Goal: Task Accomplishment & Management: Use online tool/utility

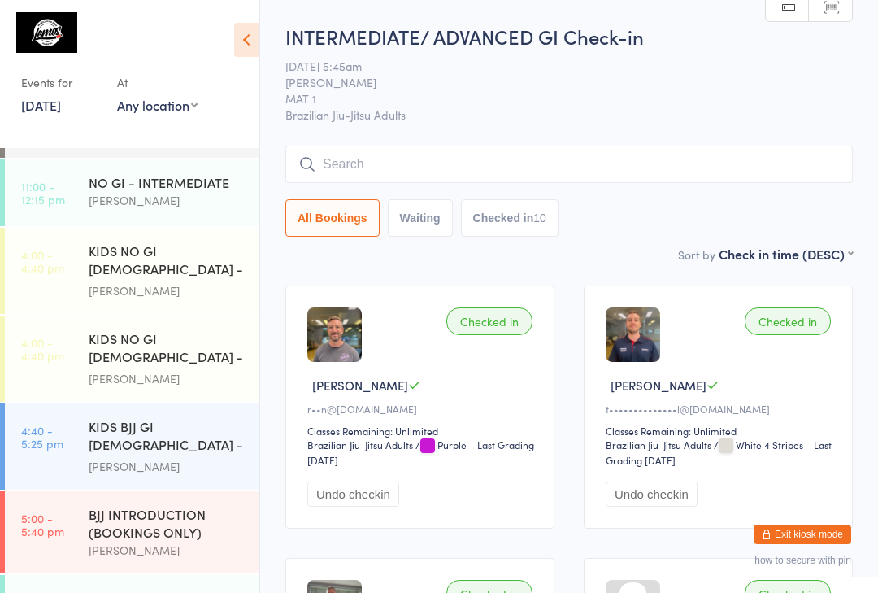
scroll to position [203, 0]
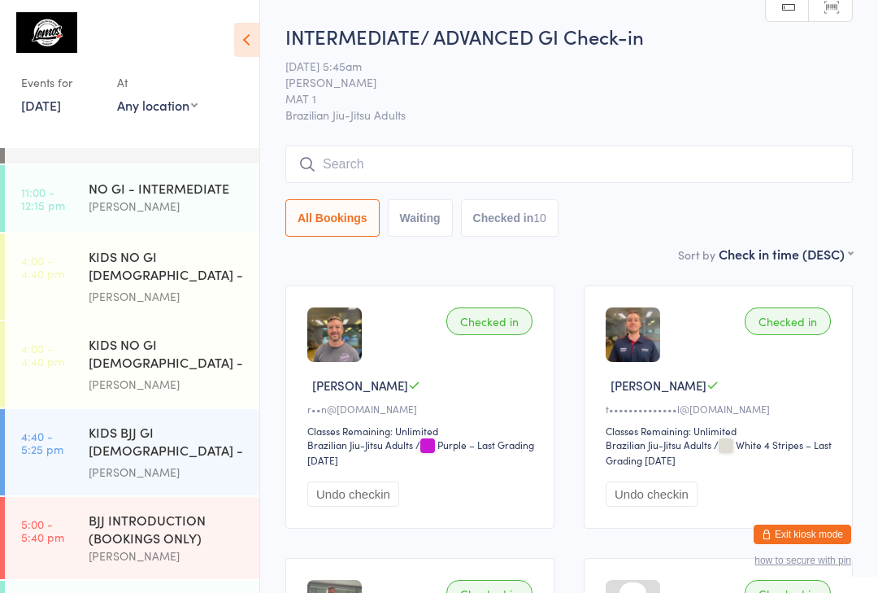
click at [148, 190] on div "NO GI - INTERMEDIATE" at bounding box center [167, 188] width 157 height 18
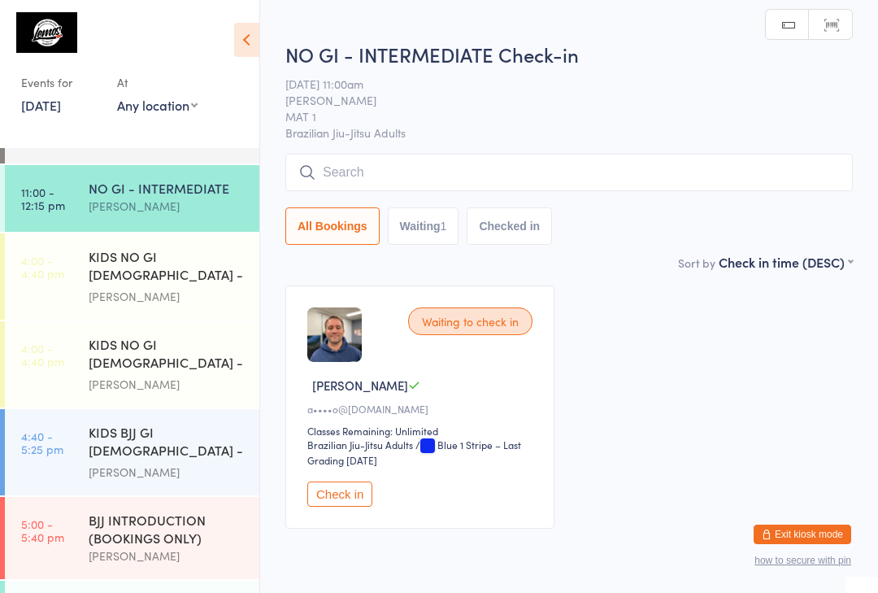
click at [411, 167] on input "search" at bounding box center [569, 172] width 568 height 37
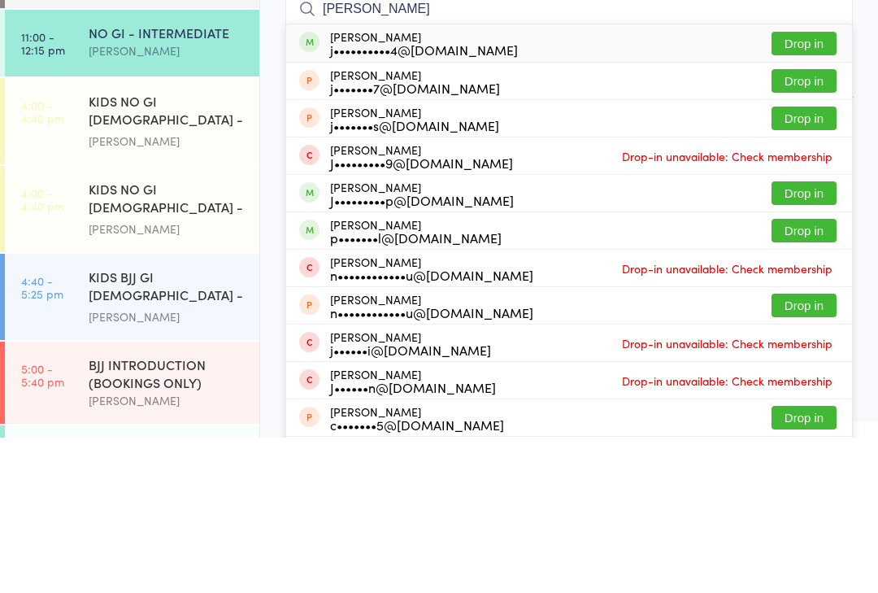
type input "[PERSON_NAME]"
click at [796, 187] on button "Drop in" at bounding box center [804, 199] width 65 height 24
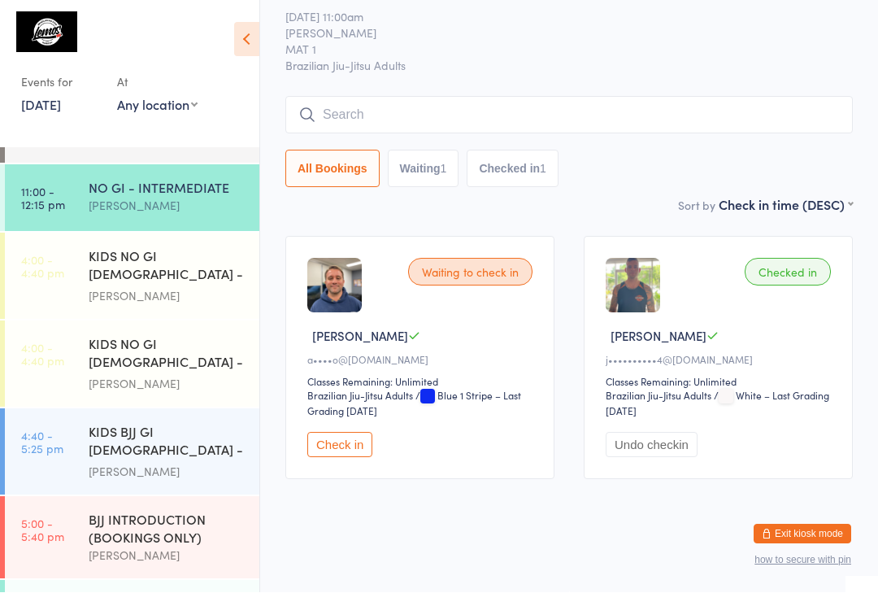
click at [686, 97] on input "search" at bounding box center [569, 115] width 568 height 37
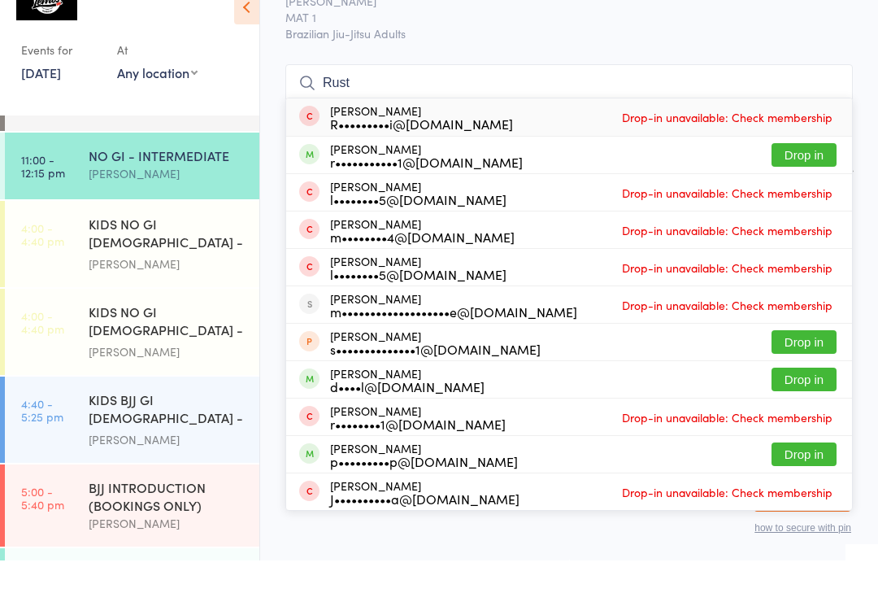
type input "Rust"
click at [819, 176] on button "Drop in" at bounding box center [804, 188] width 65 height 24
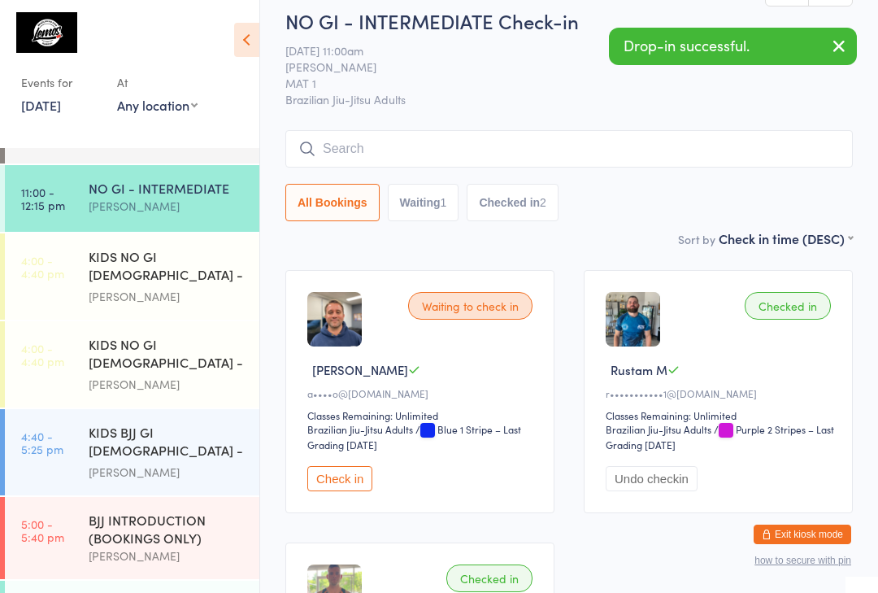
scroll to position [0, 0]
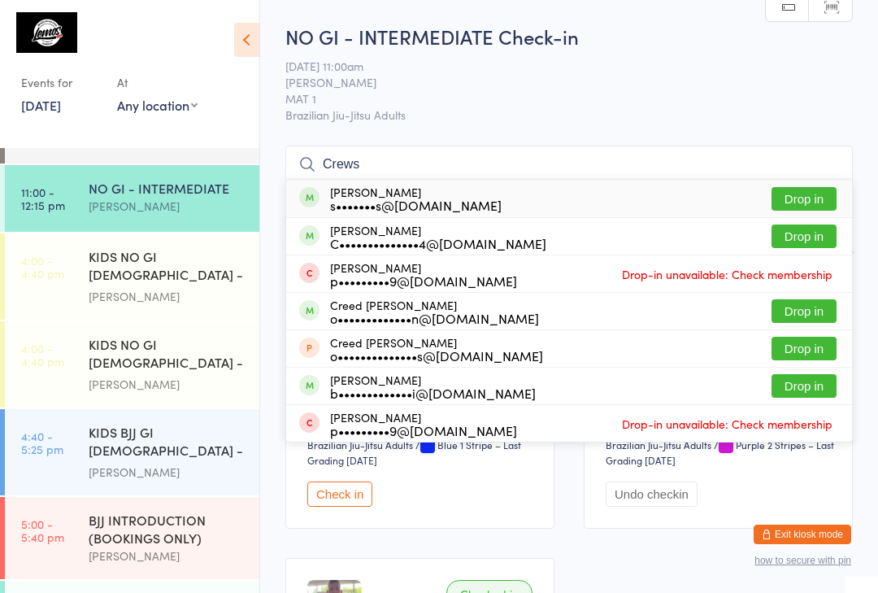
type input "Crews"
click at [803, 198] on button "Drop in" at bounding box center [804, 199] width 65 height 24
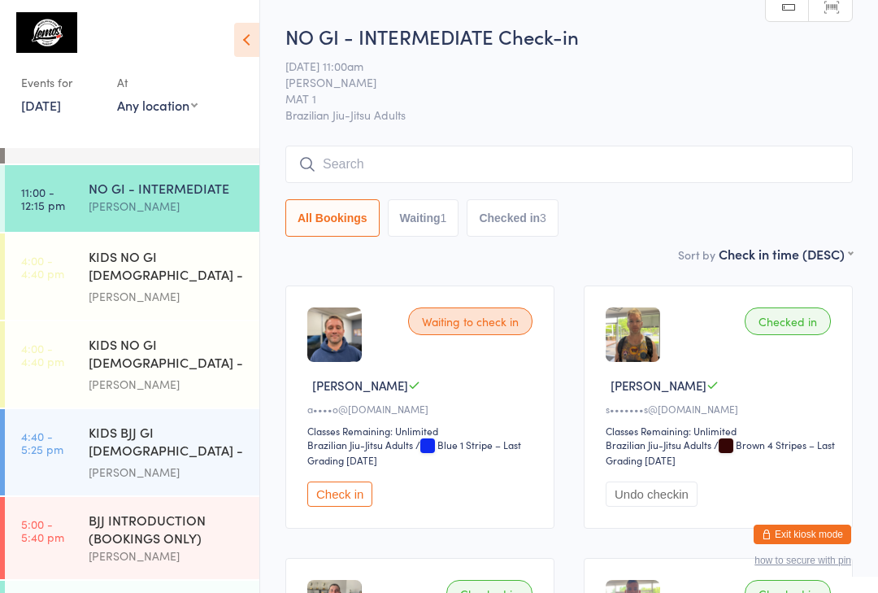
click at [338, 491] on button "Check in" at bounding box center [339, 493] width 65 height 25
click at [410, 168] on input "search" at bounding box center [569, 164] width 568 height 37
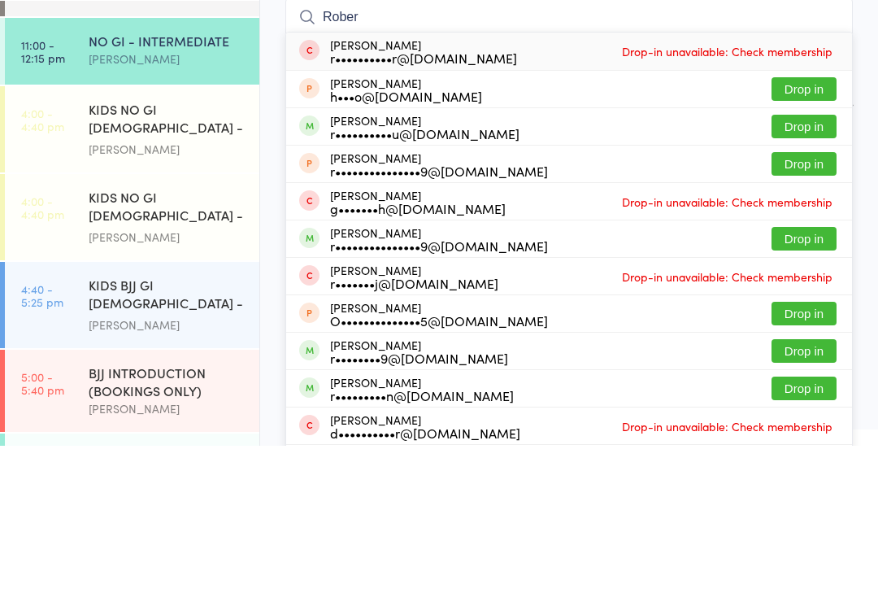
type input "Rober"
click at [814, 299] on button "Drop in" at bounding box center [804, 311] width 65 height 24
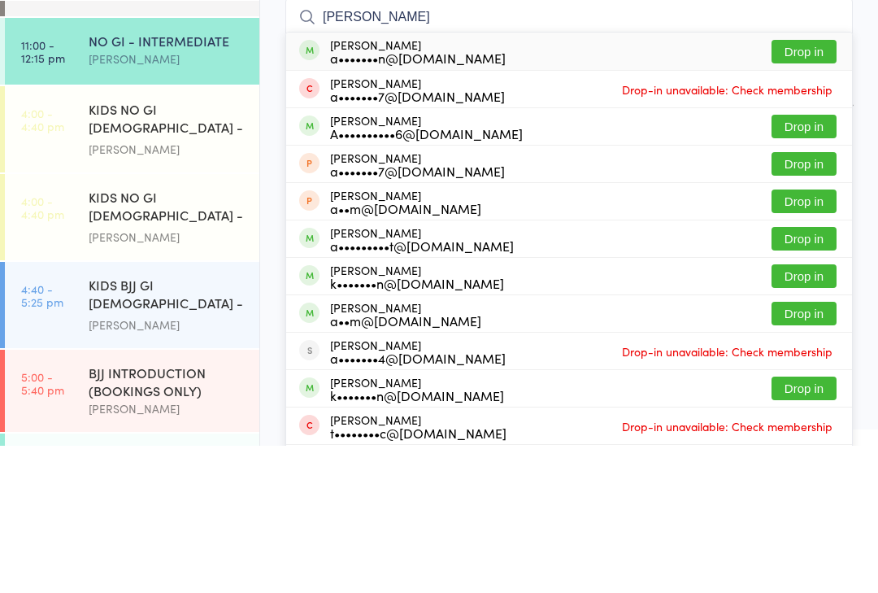
type input "[PERSON_NAME]"
click at [795, 374] on button "Drop in" at bounding box center [804, 386] width 65 height 24
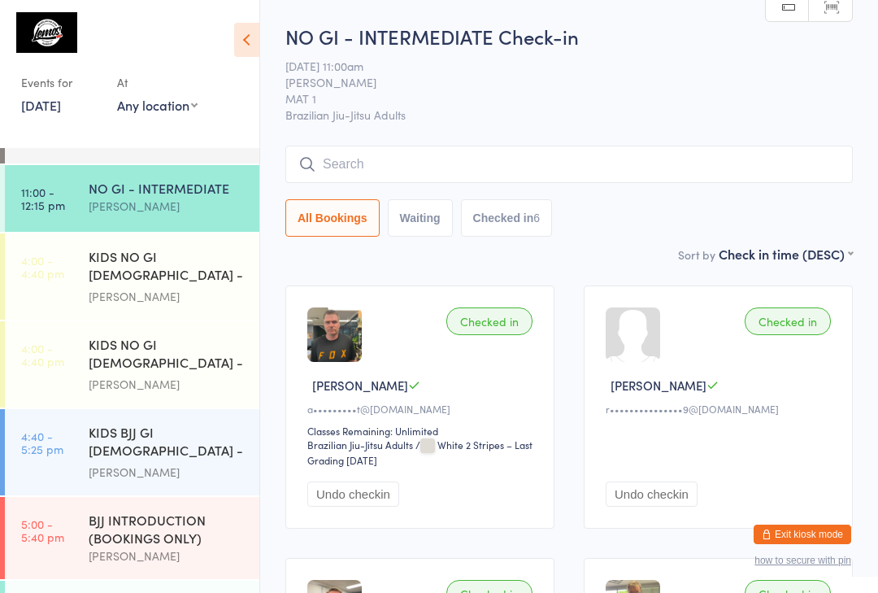
click at [566, 153] on input "search" at bounding box center [569, 164] width 568 height 37
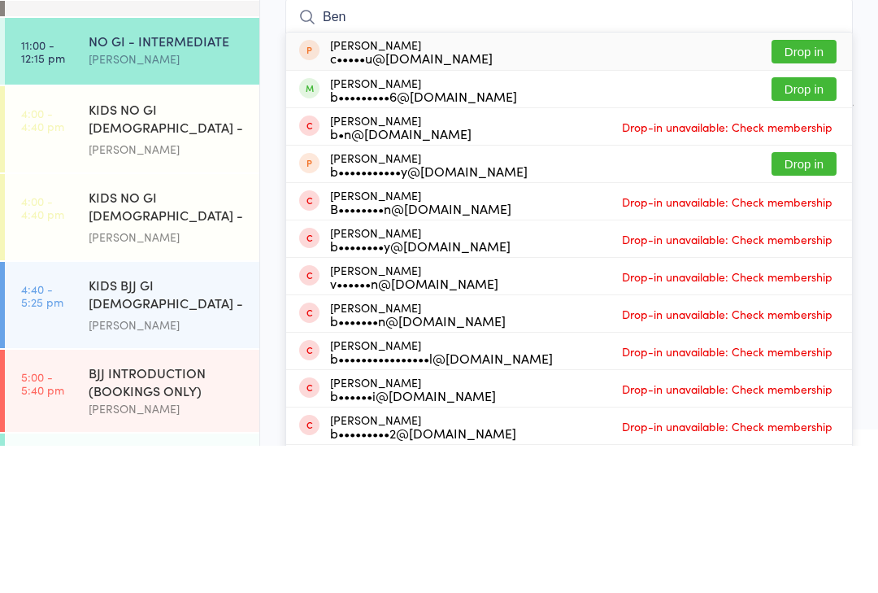
type input "Ben"
click at [805, 224] on button "Drop in" at bounding box center [804, 236] width 65 height 24
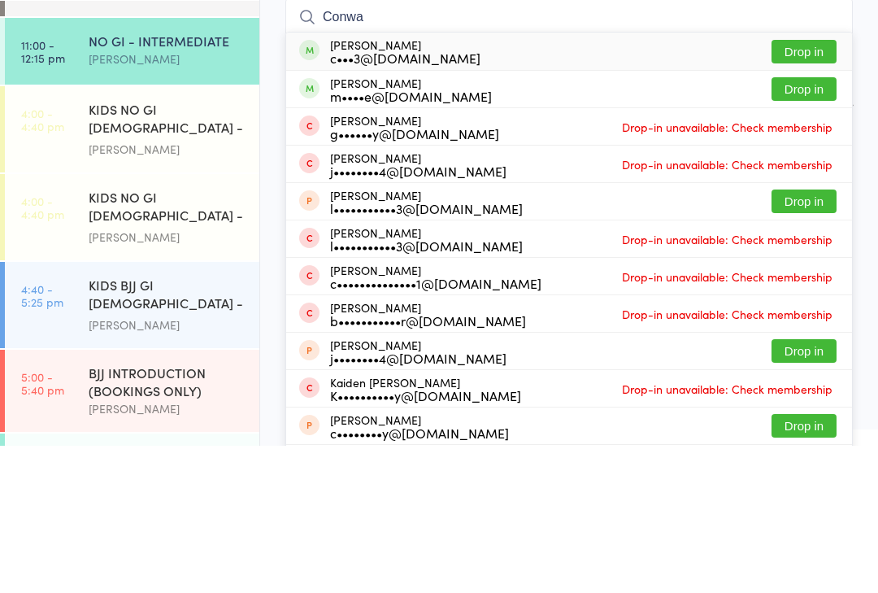
type input "Conwa"
click at [823, 187] on button "Drop in" at bounding box center [804, 199] width 65 height 24
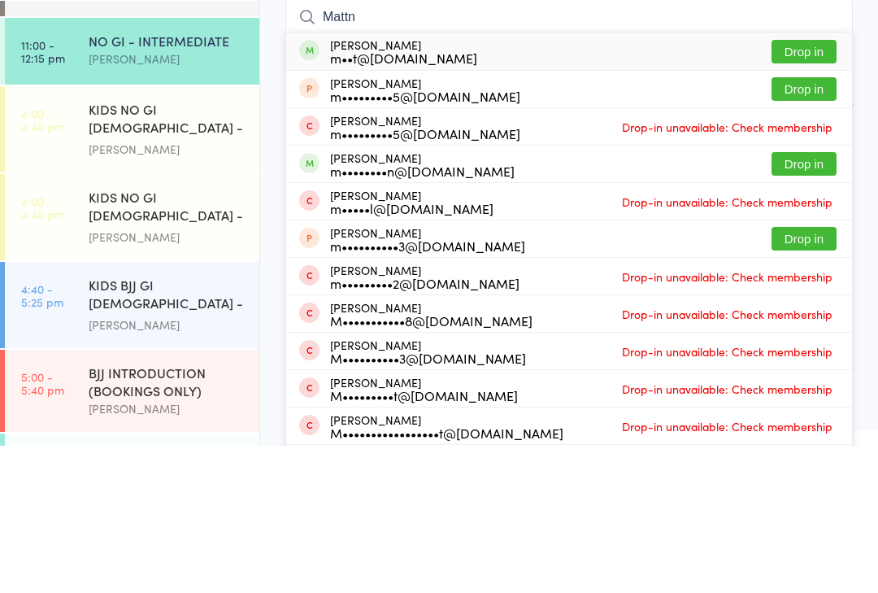
type input "Mattn"
click at [807, 299] on button "Drop in" at bounding box center [804, 311] width 65 height 24
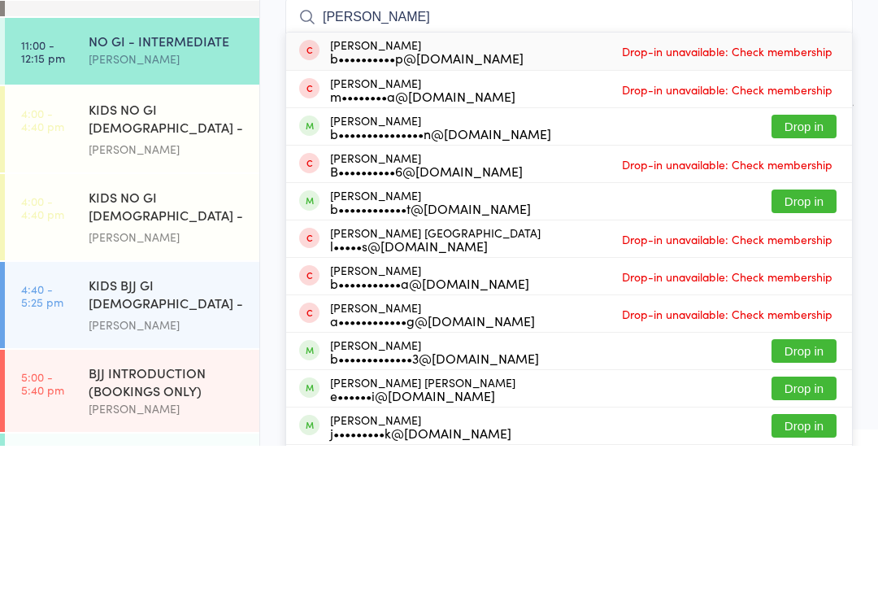
type input "[PERSON_NAME]"
click at [795, 262] on button "Drop in" at bounding box center [804, 274] width 65 height 24
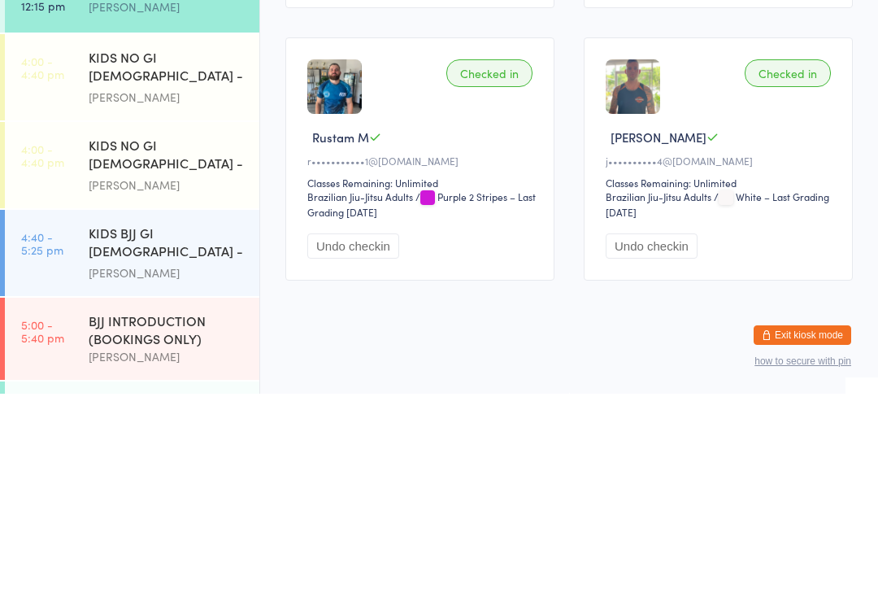
scroll to position [21, 0]
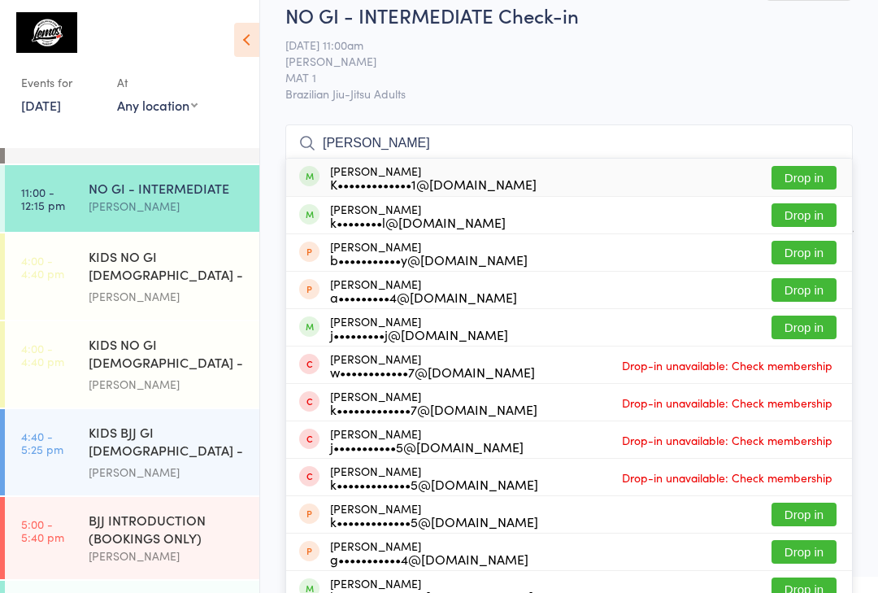
type input "[PERSON_NAME]"
click at [807, 180] on button "Drop in" at bounding box center [804, 178] width 65 height 24
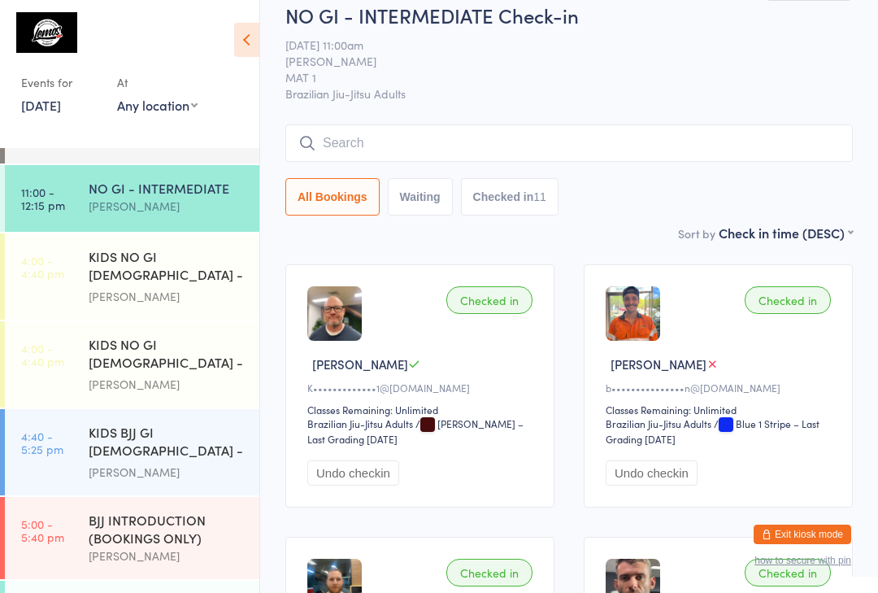
click at [430, 161] on input "search" at bounding box center [569, 142] width 568 height 37
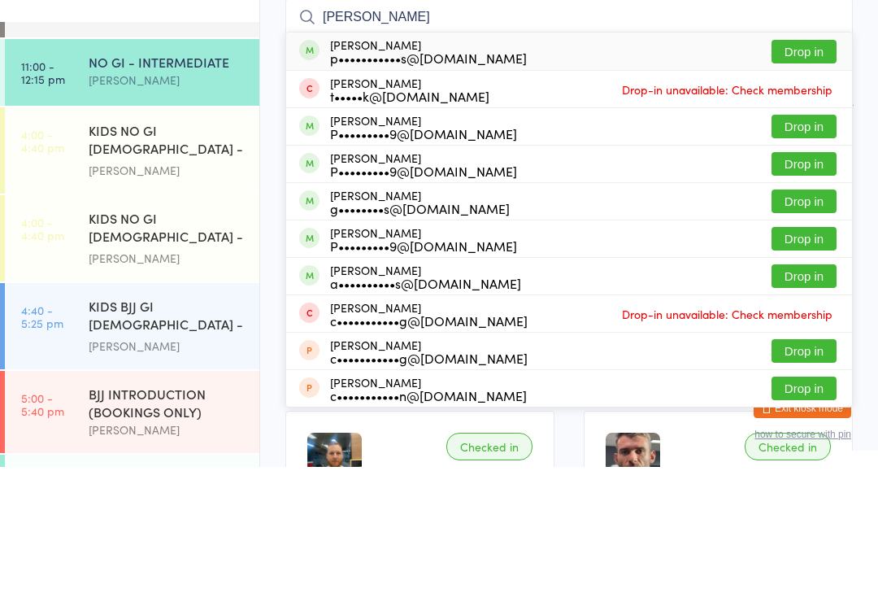
type input "[PERSON_NAME]"
click at [811, 166] on button "Drop in" at bounding box center [804, 178] width 65 height 24
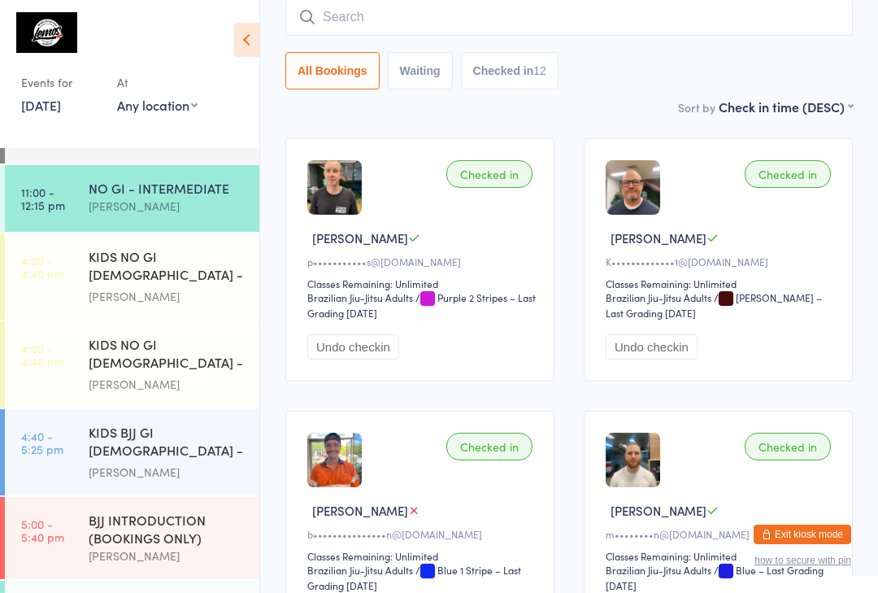
scroll to position [0, 0]
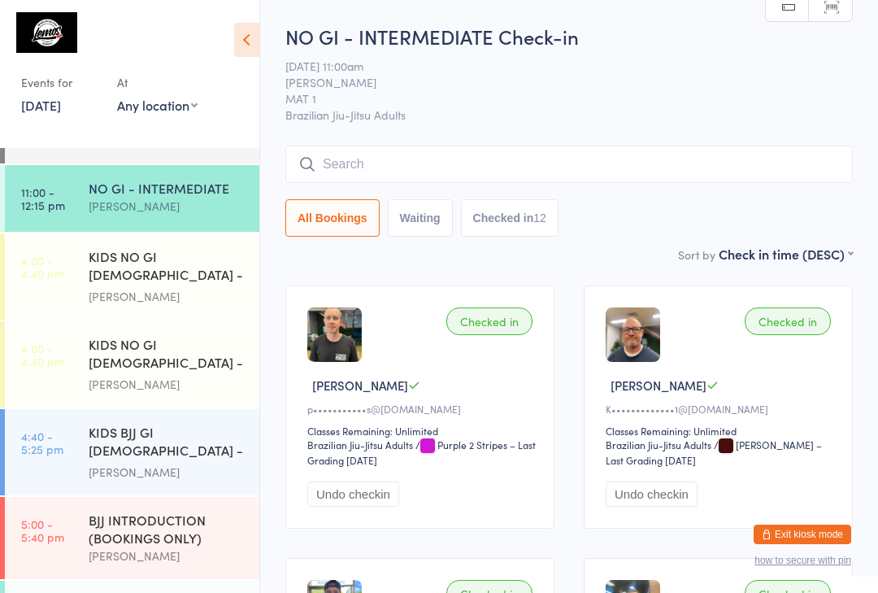
click at [638, 173] on input "search" at bounding box center [569, 164] width 568 height 37
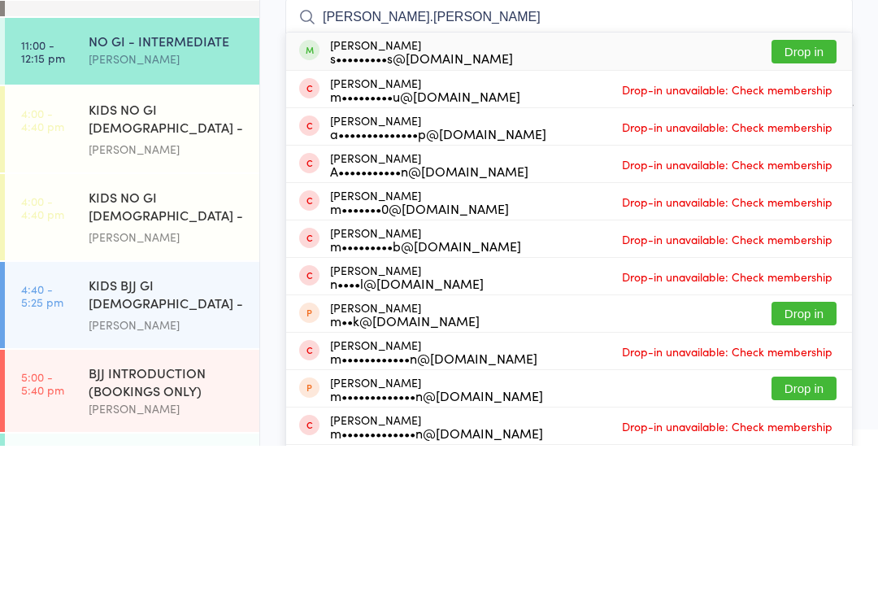
type input "[PERSON_NAME].[PERSON_NAME]"
click at [807, 187] on button "Drop in" at bounding box center [804, 199] width 65 height 24
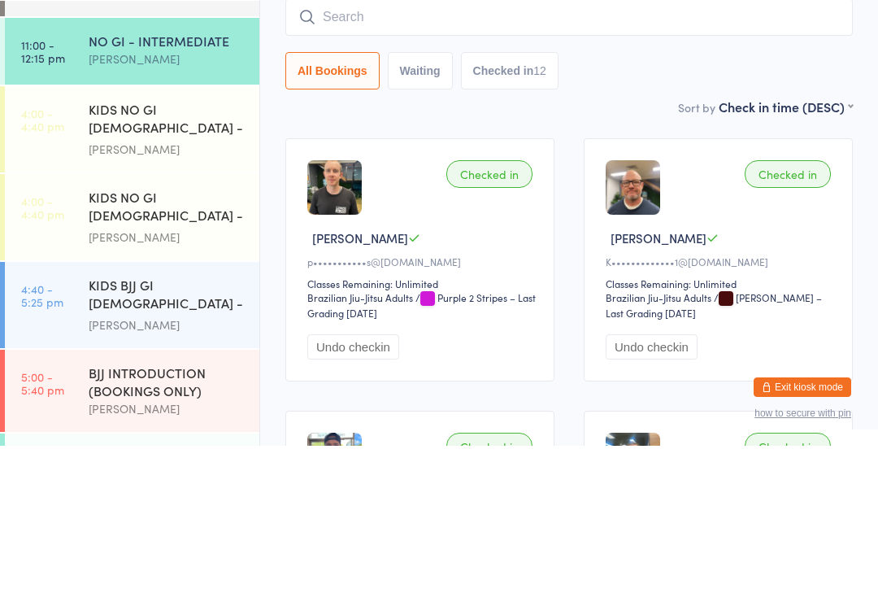
scroll to position [147, 0]
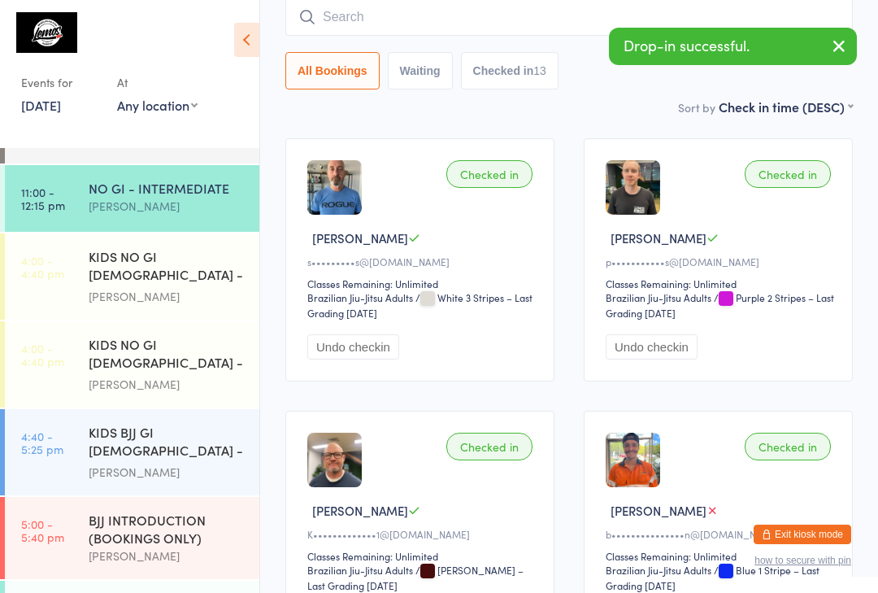
click at [460, 9] on input "search" at bounding box center [569, 16] width 568 height 37
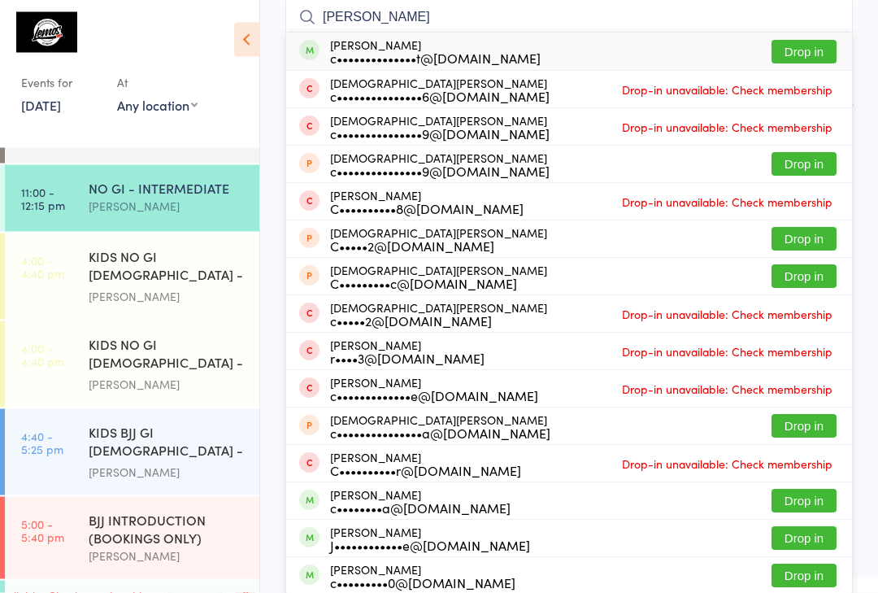
type input "[PERSON_NAME]"
click at [684, 48] on div "[PERSON_NAME] de Wet c••••••••••••••t@[DOMAIN_NAME] Drop in" at bounding box center [569, 51] width 566 height 37
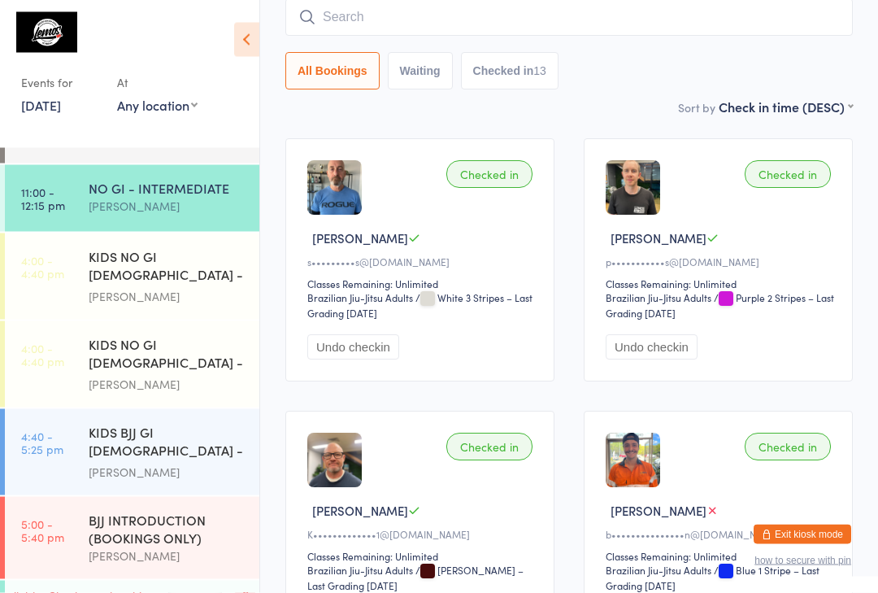
scroll to position [147, 0]
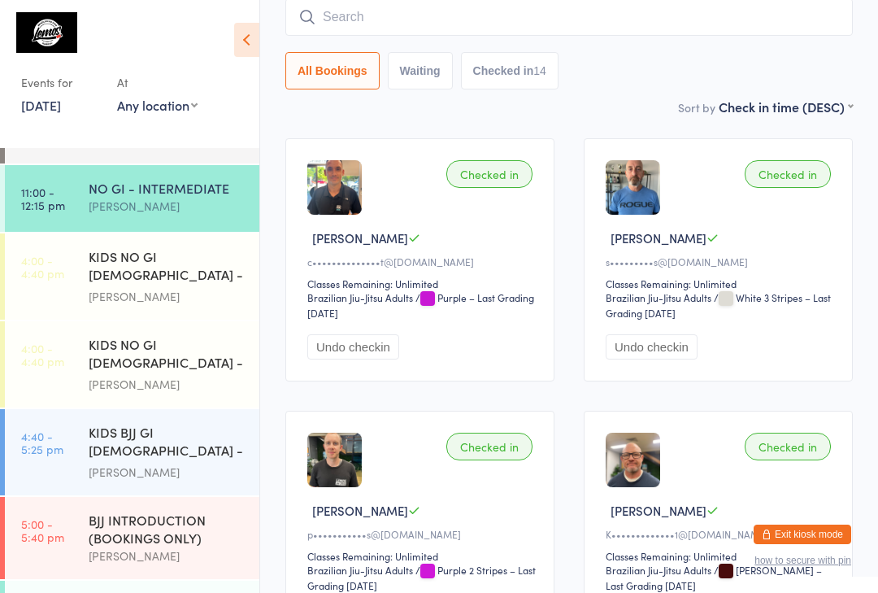
click at [536, 19] on input "search" at bounding box center [569, 16] width 568 height 37
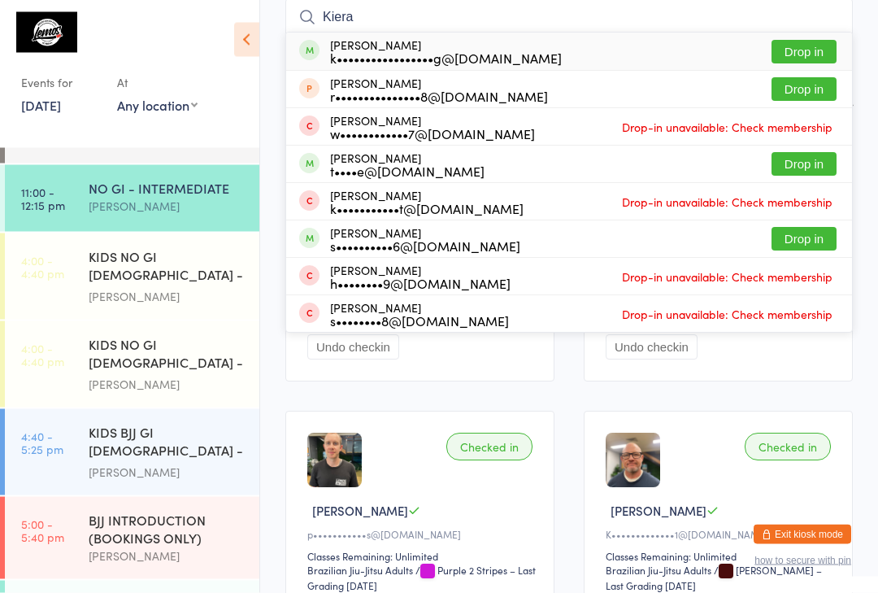
type input "Kiera"
click at [801, 50] on button "Drop in" at bounding box center [804, 53] width 65 height 24
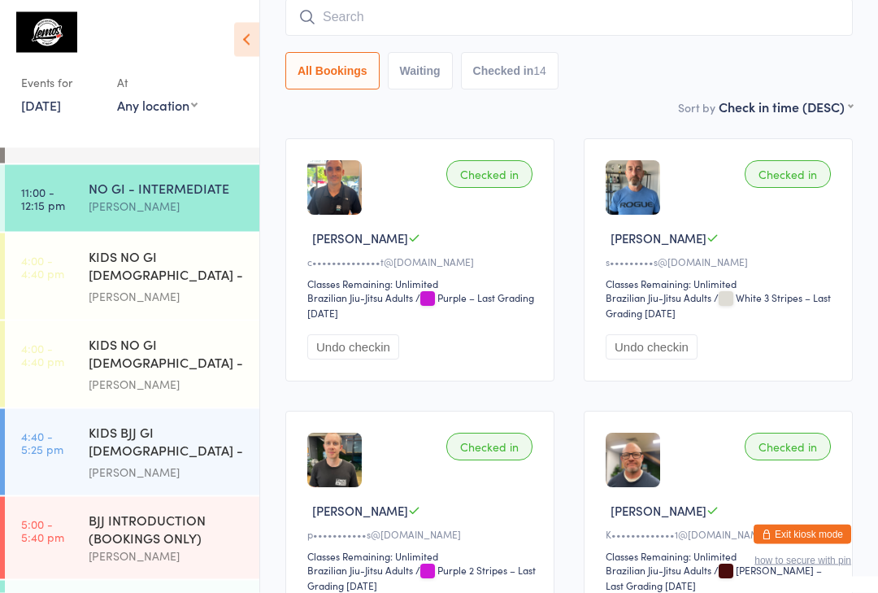
scroll to position [147, 0]
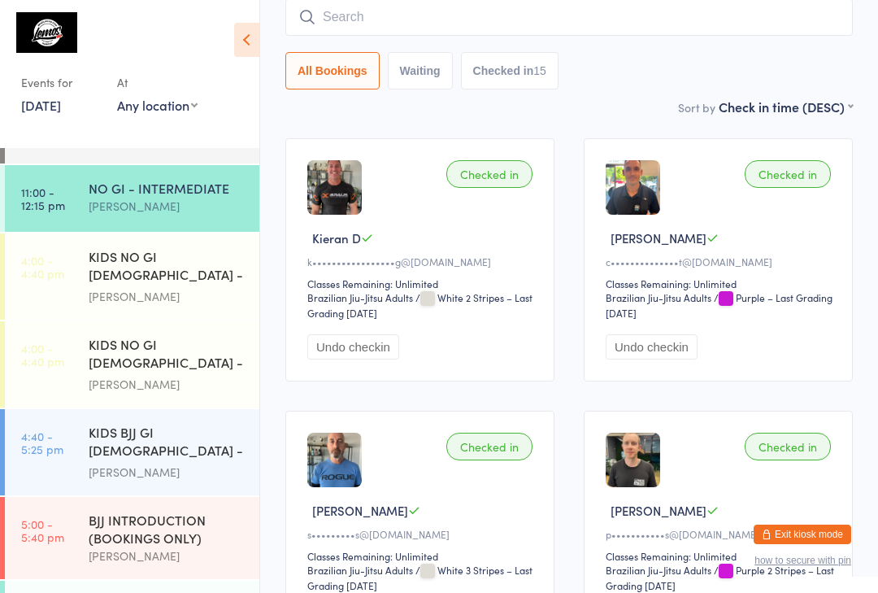
click at [401, 19] on input "search" at bounding box center [569, 16] width 568 height 37
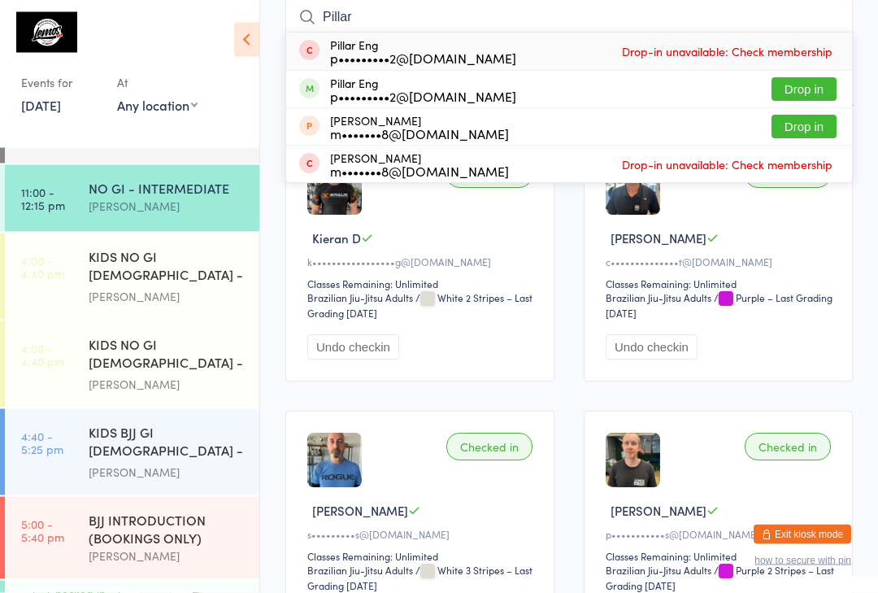
type input "Pillar"
click at [791, 88] on button "Drop in" at bounding box center [804, 90] width 65 height 24
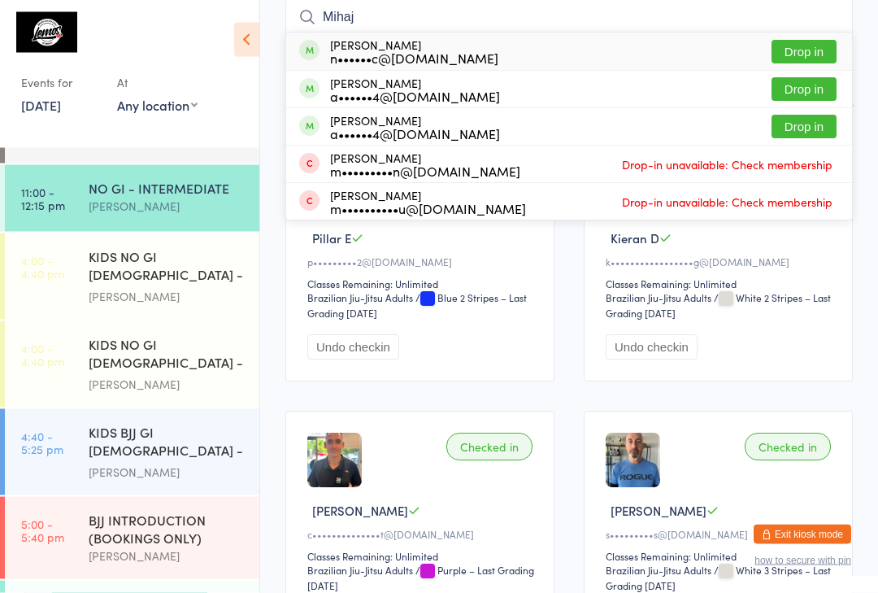
type input "Mihaj"
click at [810, 49] on button "Drop in" at bounding box center [804, 53] width 65 height 24
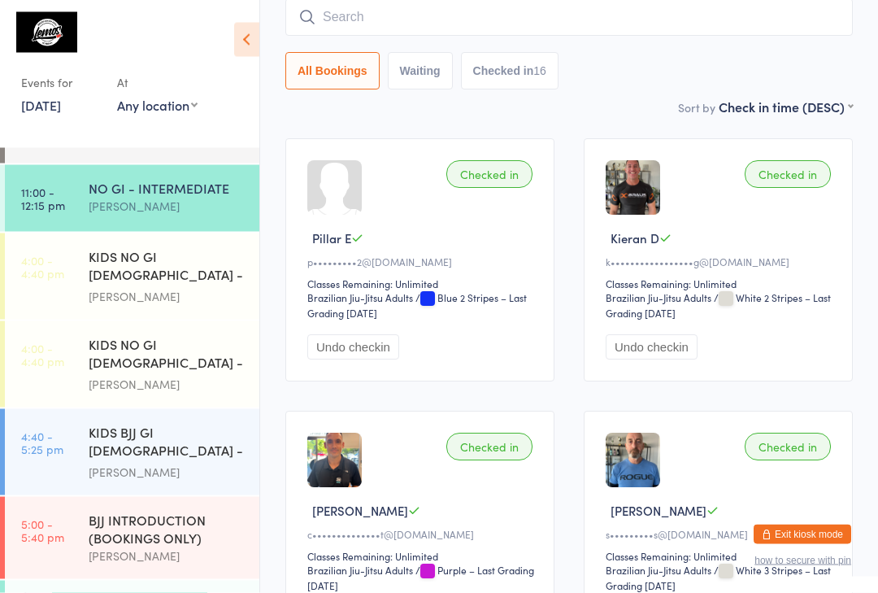
scroll to position [147, 0]
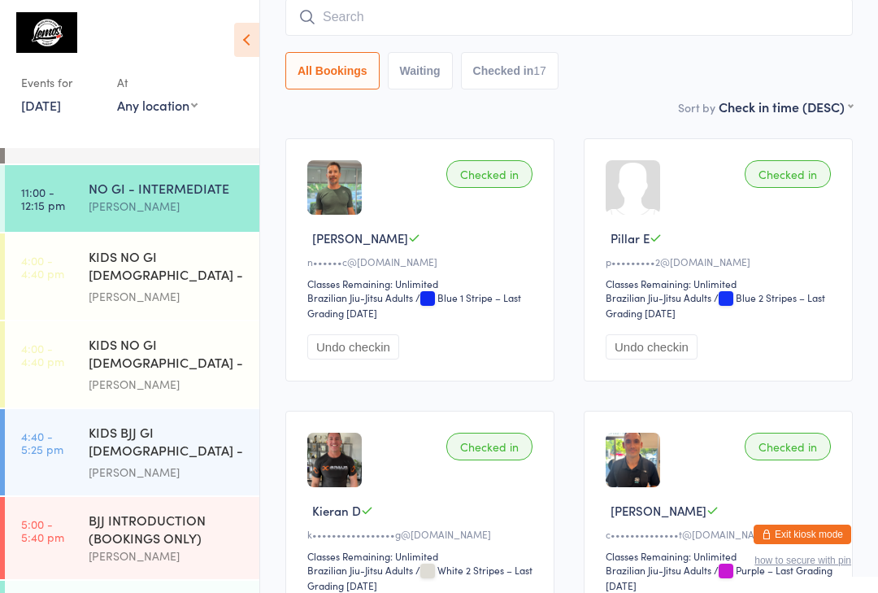
click at [327, 15] on input "search" at bounding box center [569, 16] width 568 height 37
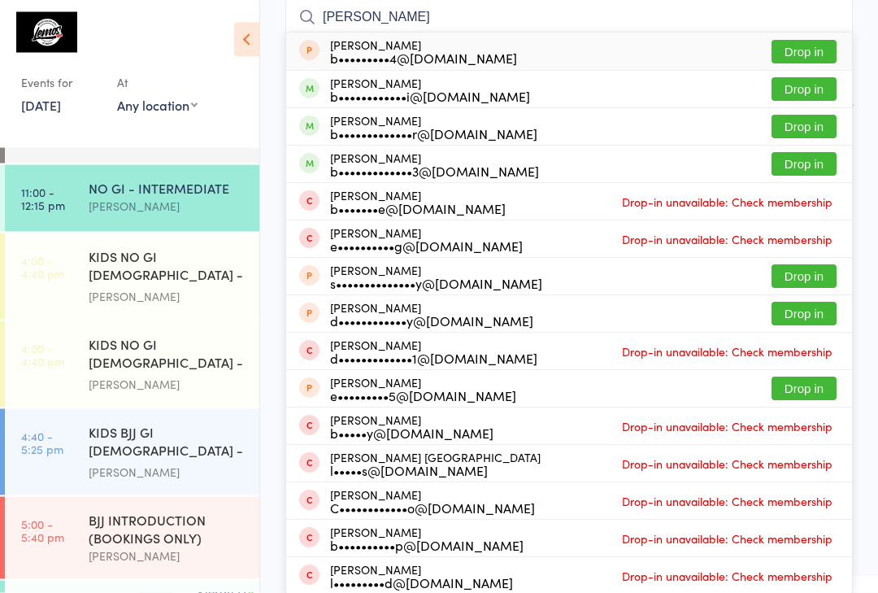
type input "[PERSON_NAME]"
click at [809, 176] on button "Drop in" at bounding box center [804, 165] width 65 height 24
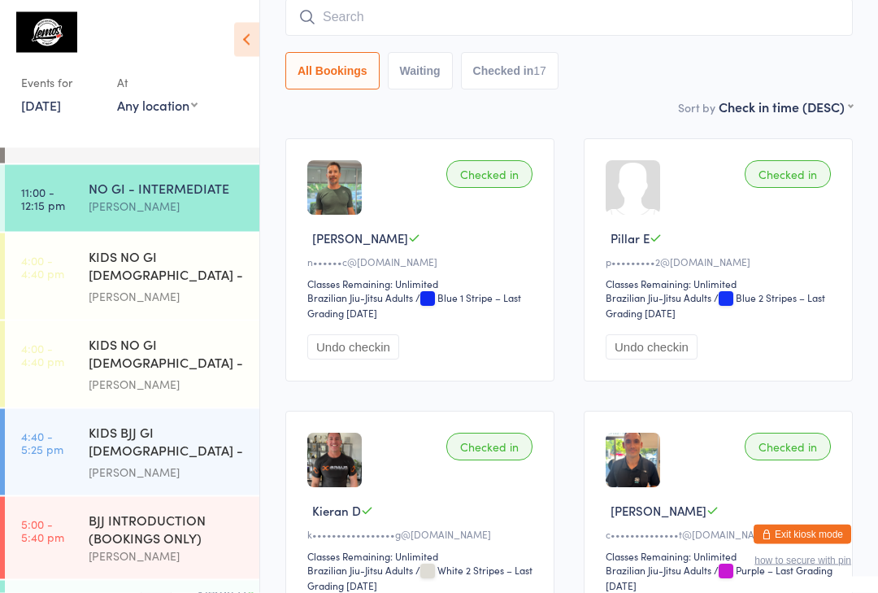
scroll to position [147, 0]
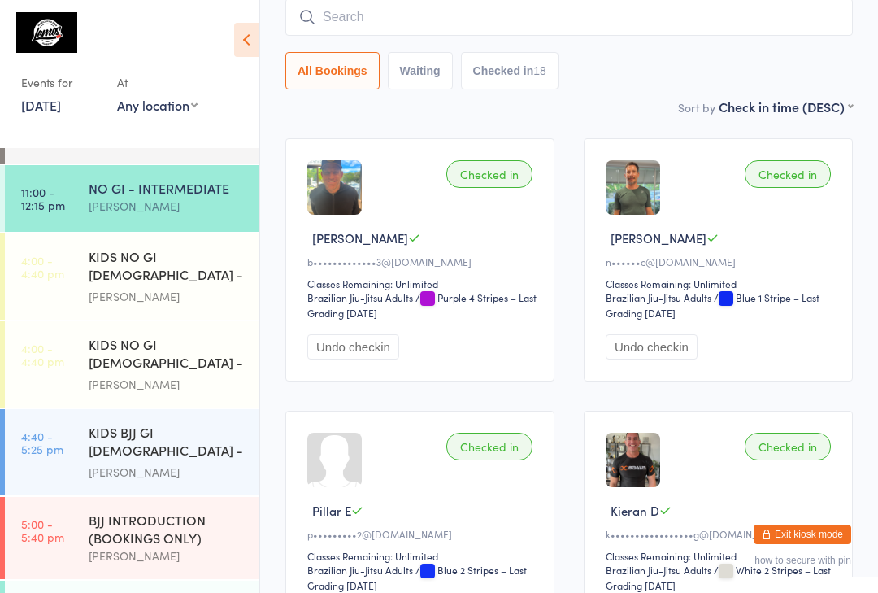
click at [614, 15] on input "search" at bounding box center [569, 16] width 568 height 37
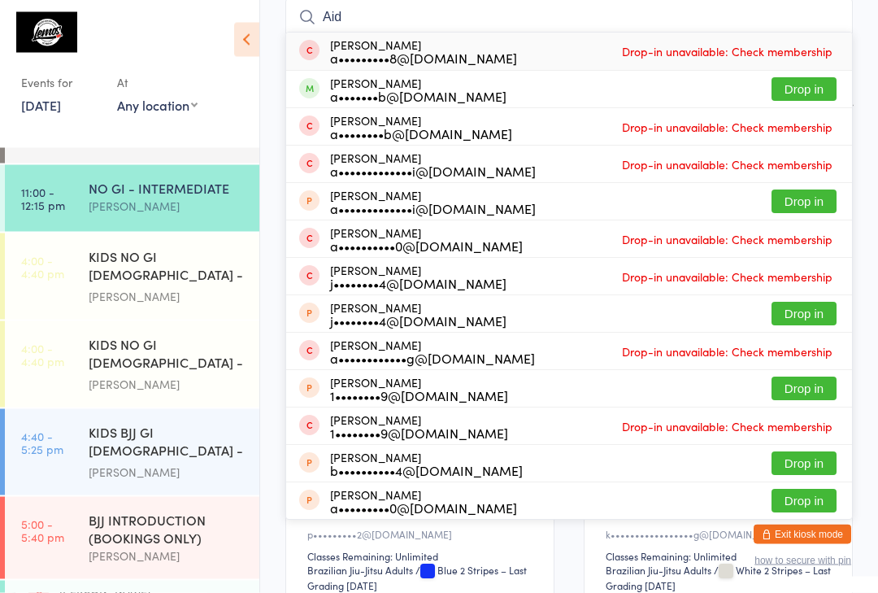
type input "Aid"
click at [804, 94] on button "Drop in" at bounding box center [804, 90] width 65 height 24
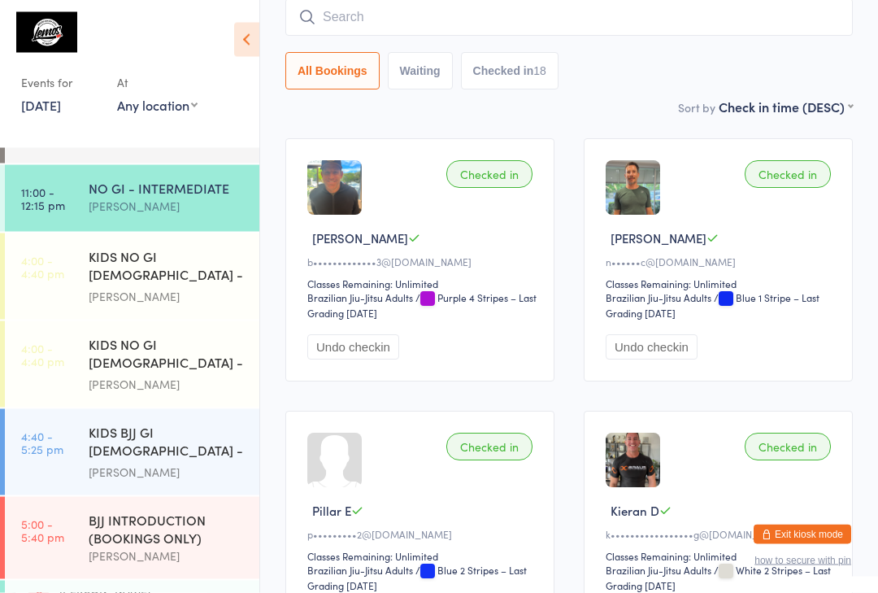
scroll to position [147, 0]
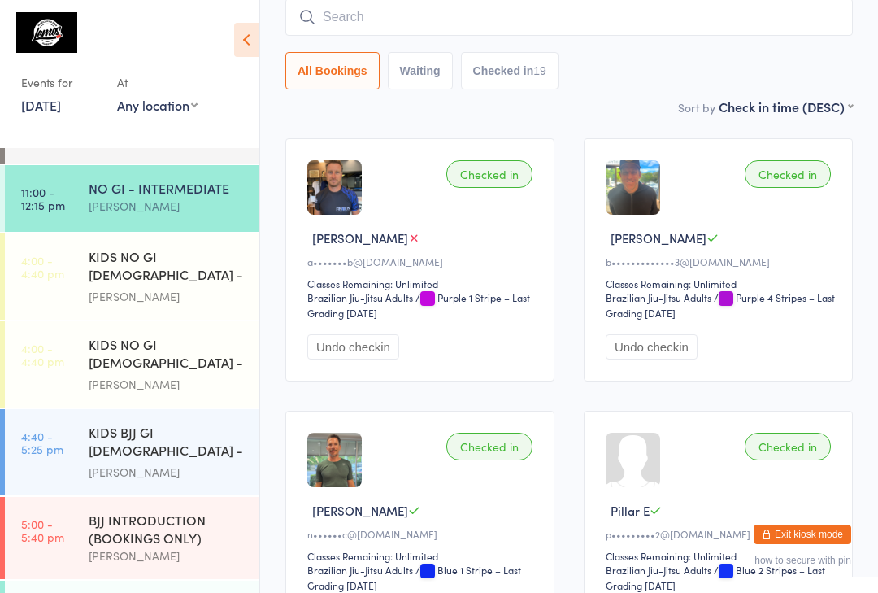
click at [412, 16] on input "search" at bounding box center [569, 16] width 568 height 37
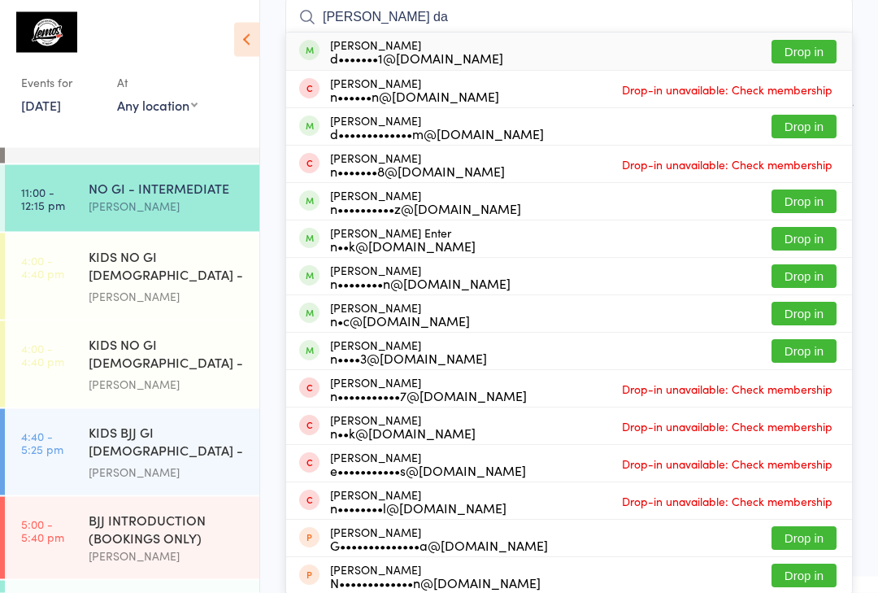
type input "[PERSON_NAME] da"
click at [817, 45] on button "Drop in" at bounding box center [804, 53] width 65 height 24
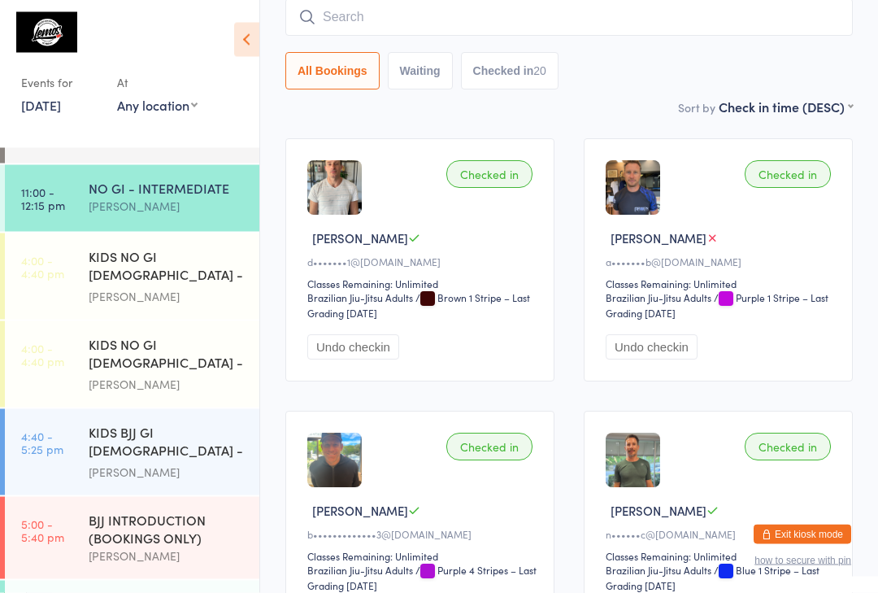
click at [647, 14] on input "search" at bounding box center [569, 17] width 568 height 37
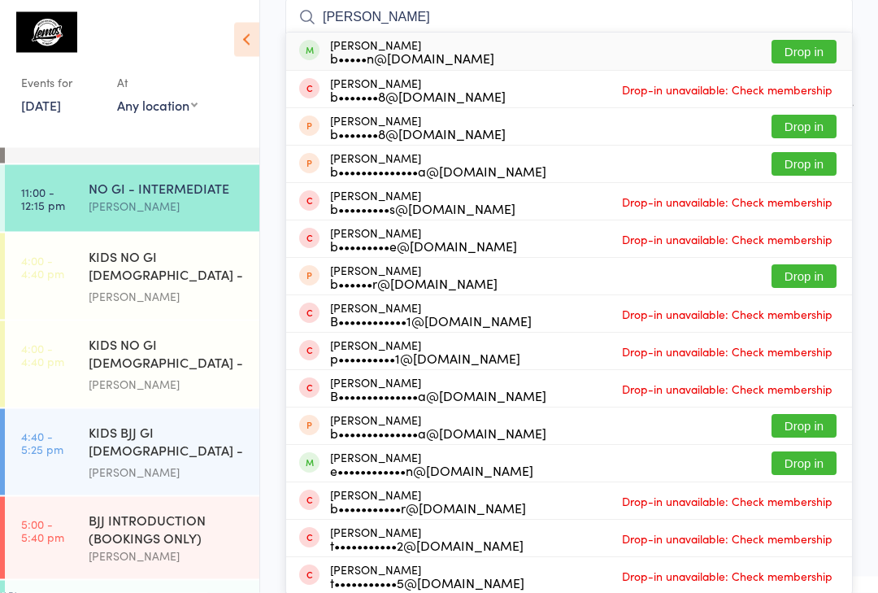
type input "[PERSON_NAME]"
click at [819, 51] on button "Drop in" at bounding box center [804, 53] width 65 height 24
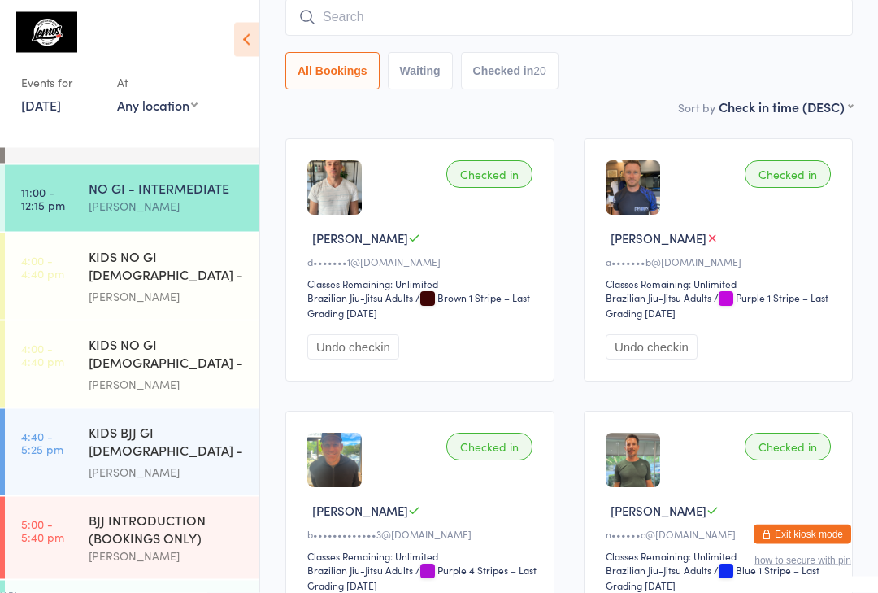
scroll to position [147, 0]
